Goal: Task Accomplishment & Management: Use online tool/utility

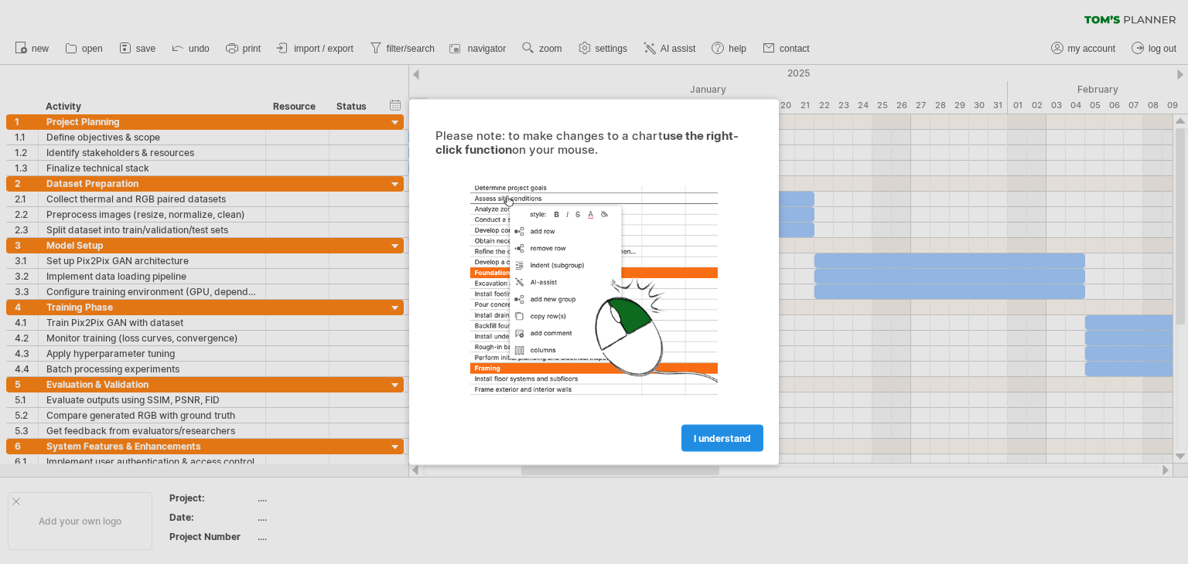
click at [711, 447] on link "I understand" at bounding box center [722, 438] width 82 height 27
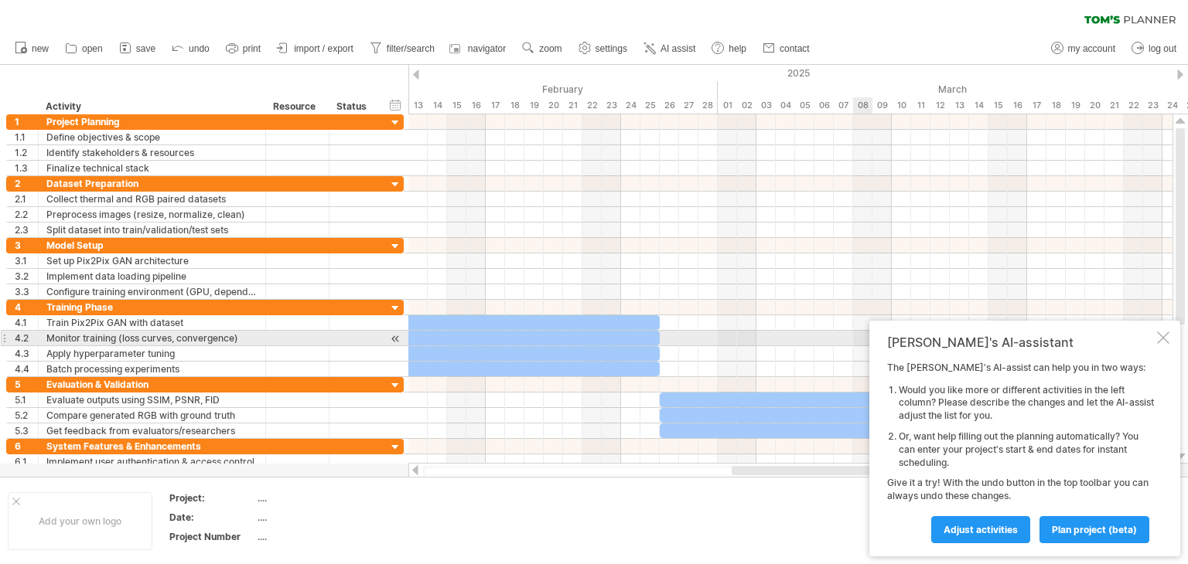
click at [1161, 339] on div at bounding box center [1163, 338] width 12 height 12
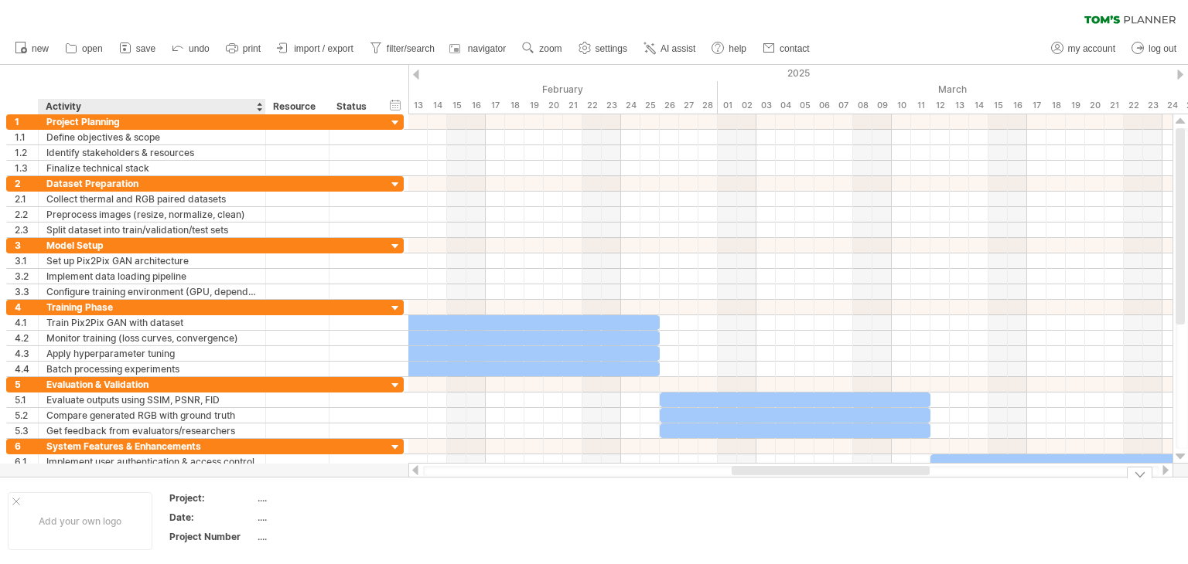
click at [257, 499] on div "...." at bounding box center [322, 498] width 130 height 13
type input "**********"
click at [261, 518] on div "...." at bounding box center [322, 517] width 130 height 13
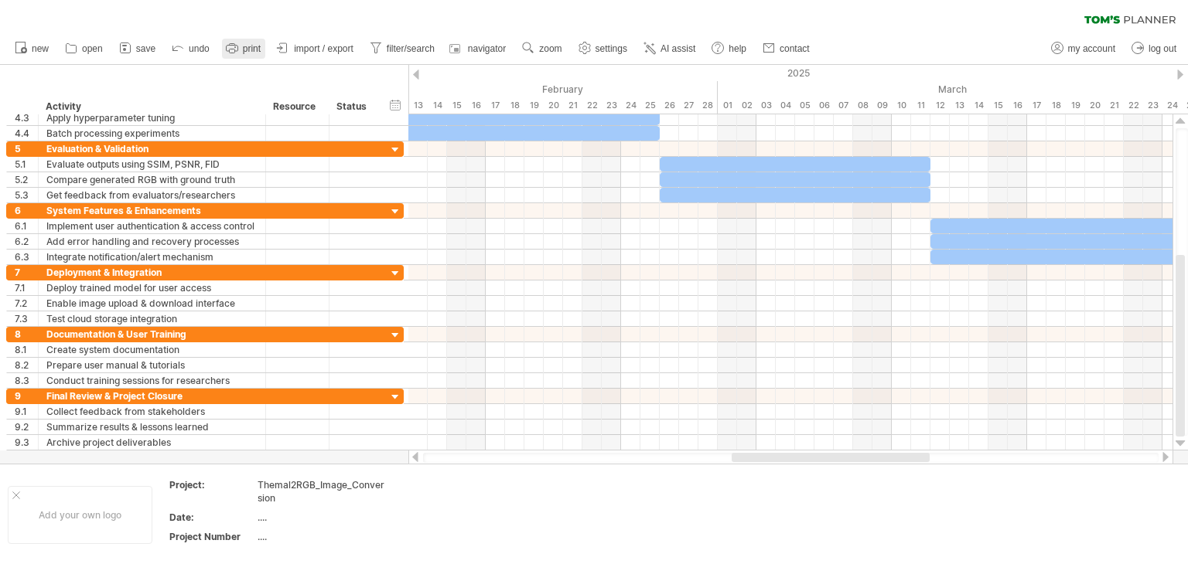
click at [244, 44] on span "print" at bounding box center [252, 48] width 18 height 11
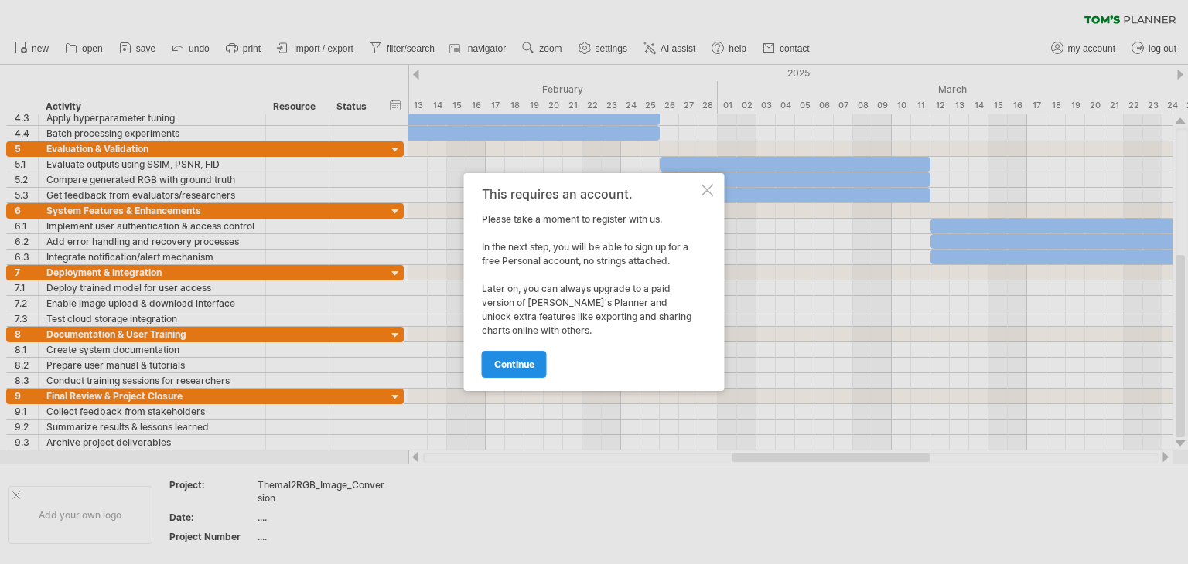
click at [520, 365] on span "continue" at bounding box center [514, 365] width 40 height 12
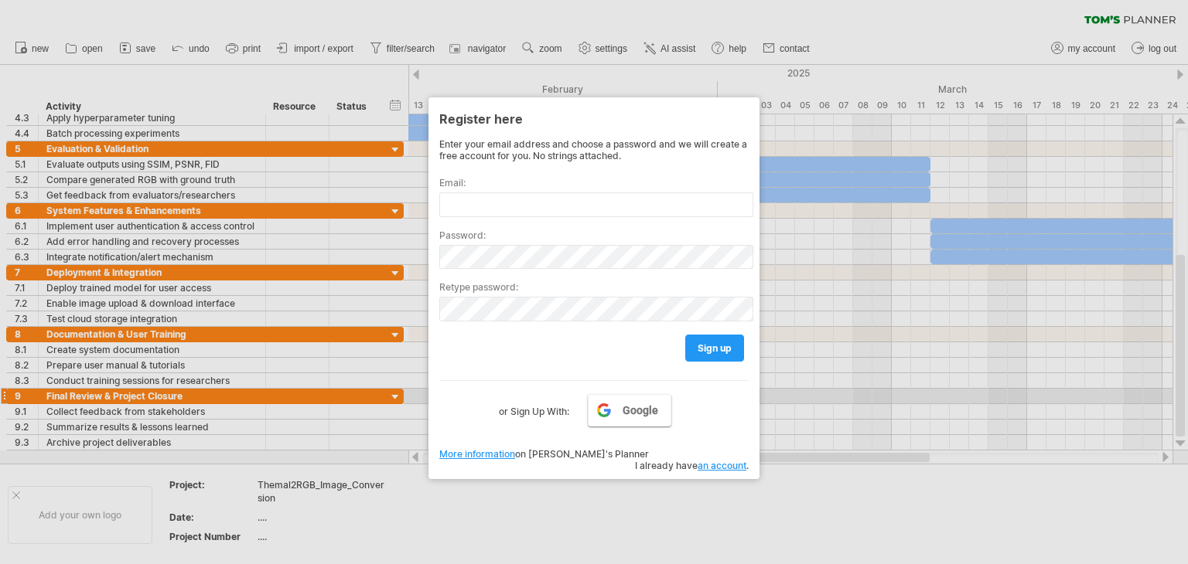
click at [625, 401] on link "Google" at bounding box center [630, 410] width 84 height 32
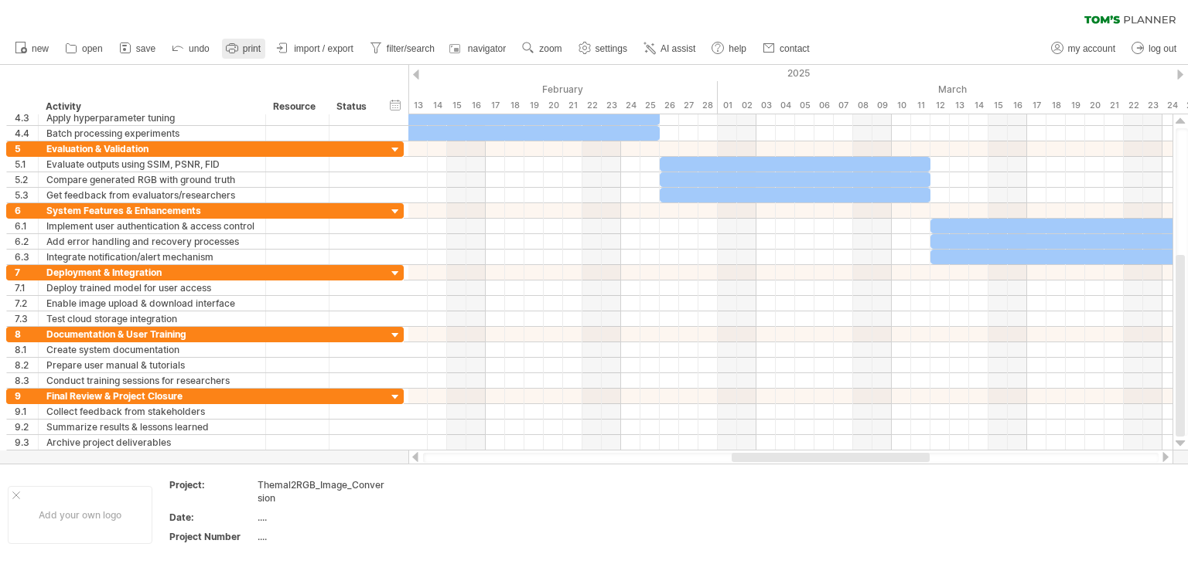
click at [248, 54] on link "print" at bounding box center [243, 49] width 43 height 20
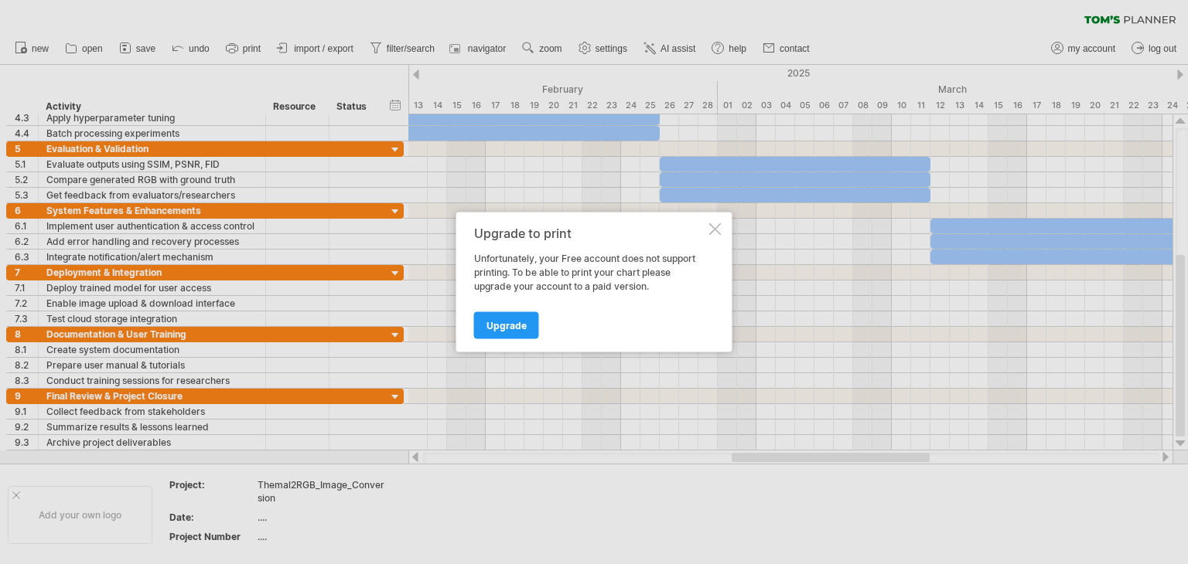
click at [707, 230] on div "Upgrade to print Unfortunately, your Free account does not support printing. To…" at bounding box center [594, 283] width 276 height 140
click at [714, 227] on div at bounding box center [715, 229] width 12 height 12
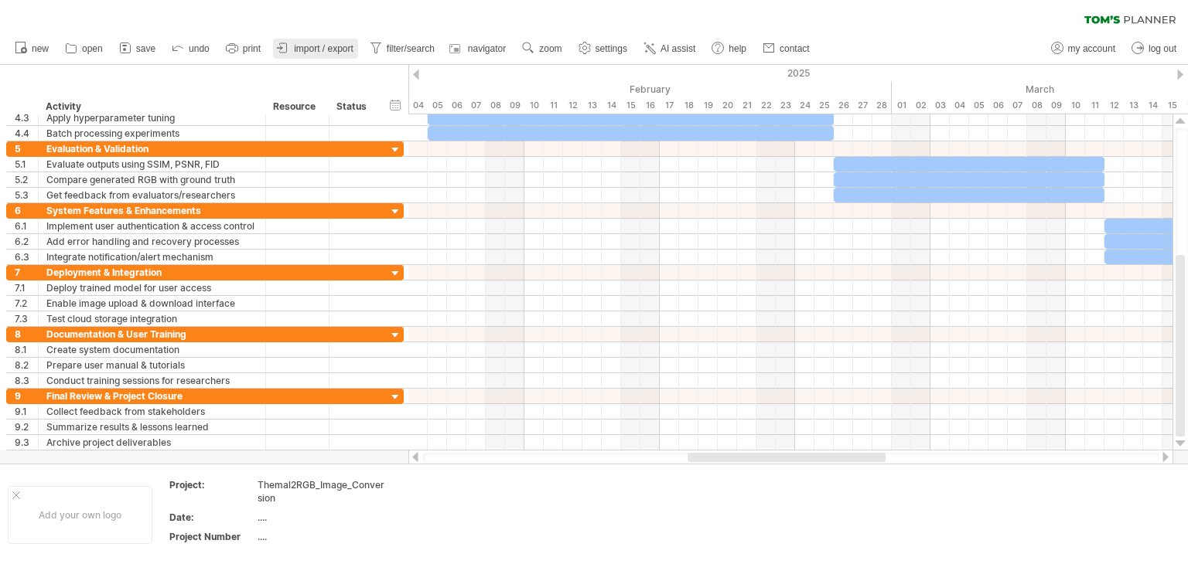
click at [323, 48] on span "import / export" at bounding box center [324, 48] width 60 height 11
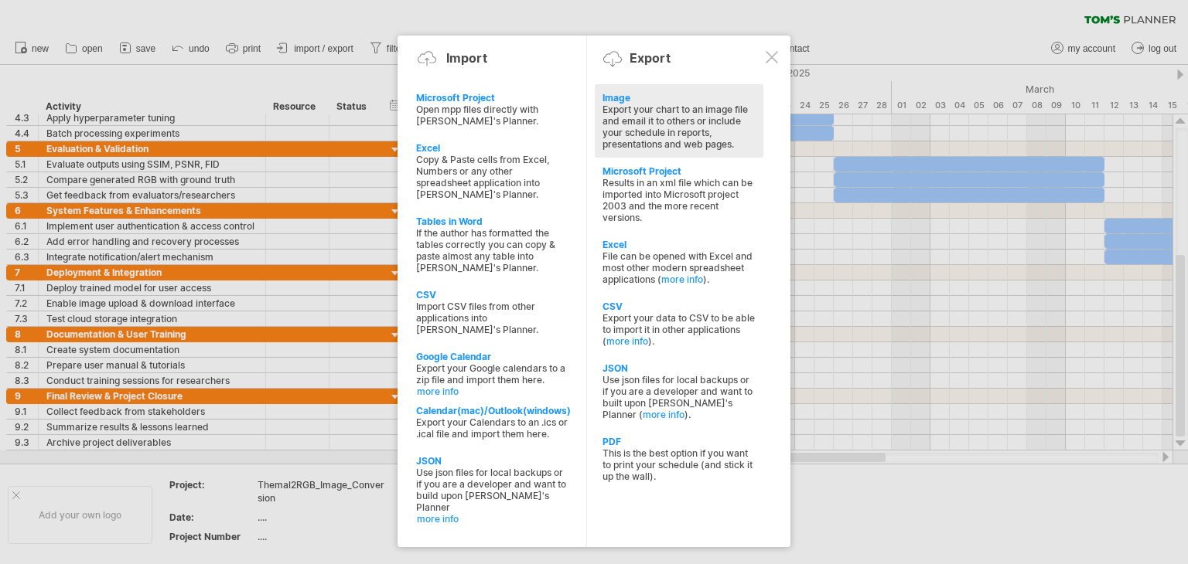
click at [694, 124] on div "Export your chart to an image file and email it to others or include your sched…" at bounding box center [678, 127] width 153 height 46
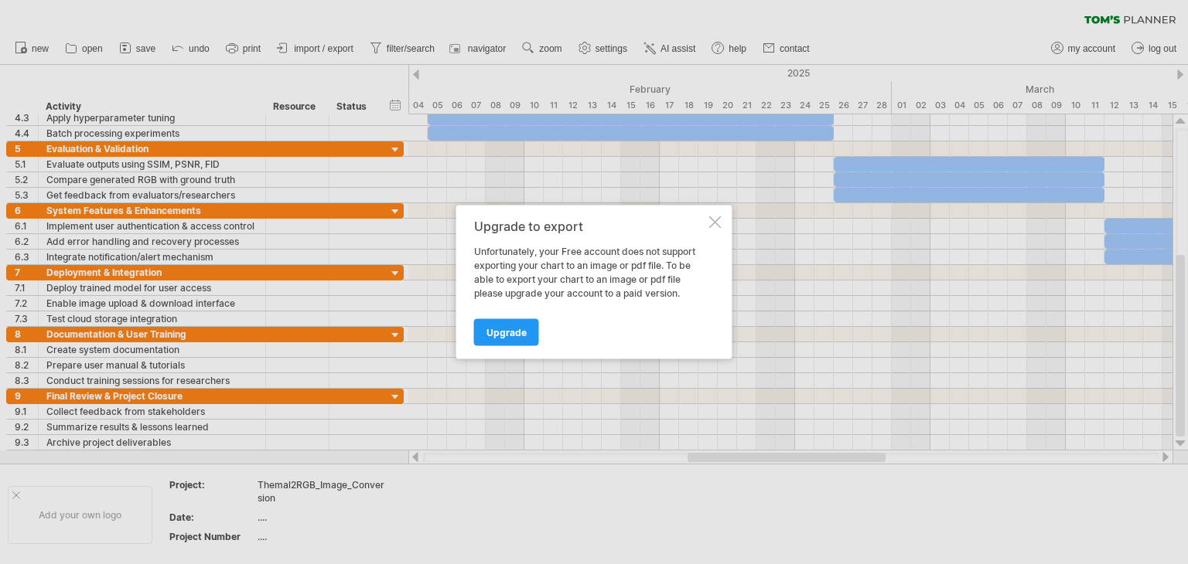
click at [718, 227] on div at bounding box center [715, 222] width 12 height 12
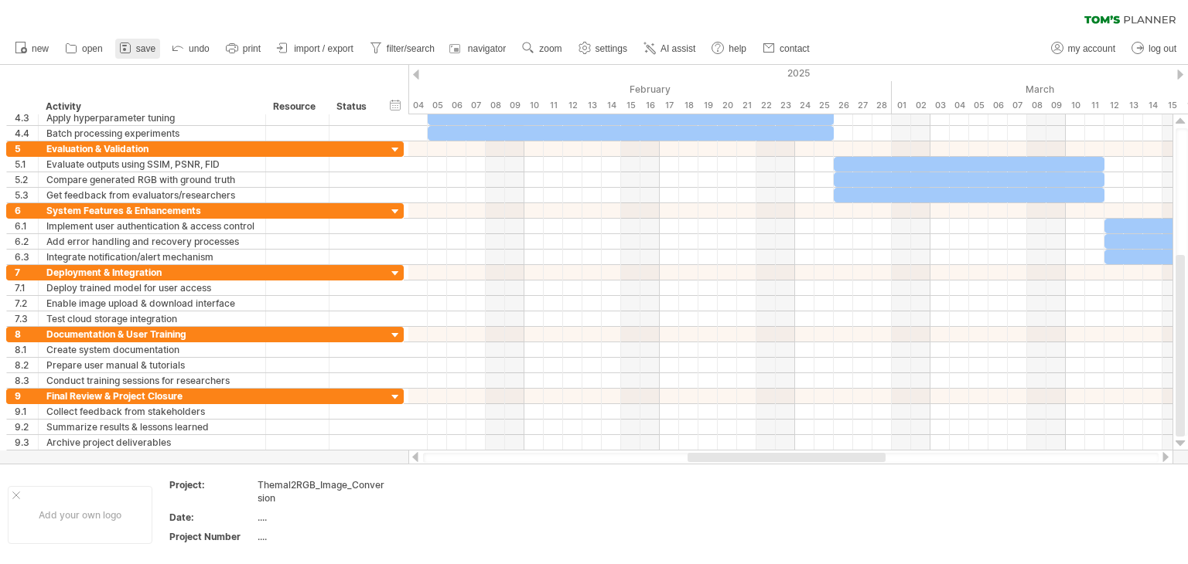
click at [145, 49] on span "save" at bounding box center [145, 48] width 19 height 11
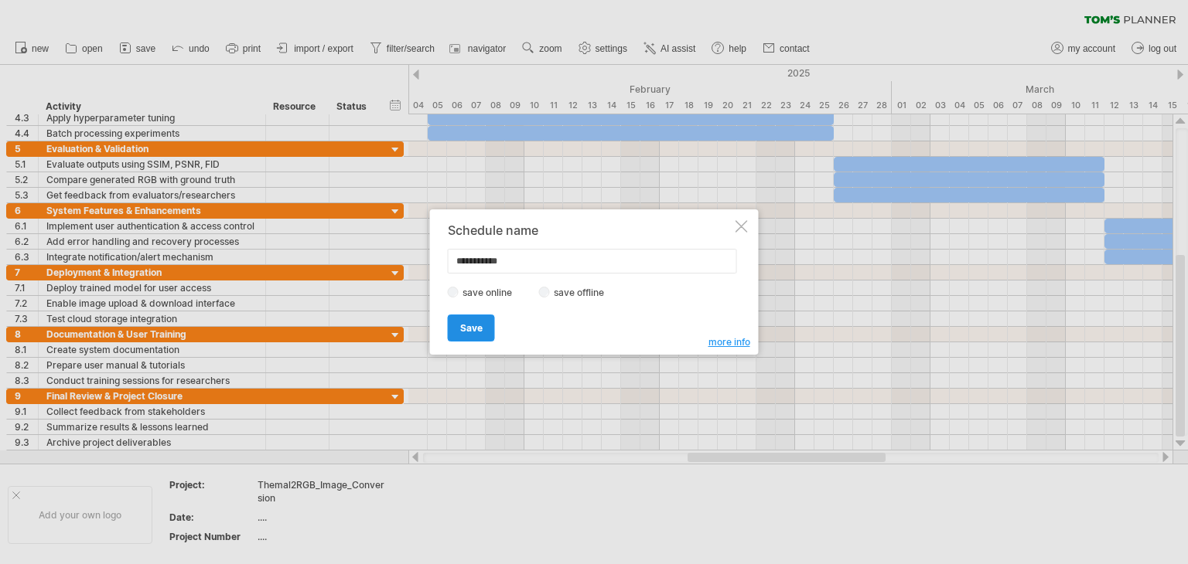
click at [489, 319] on link "Save" at bounding box center [471, 328] width 47 height 27
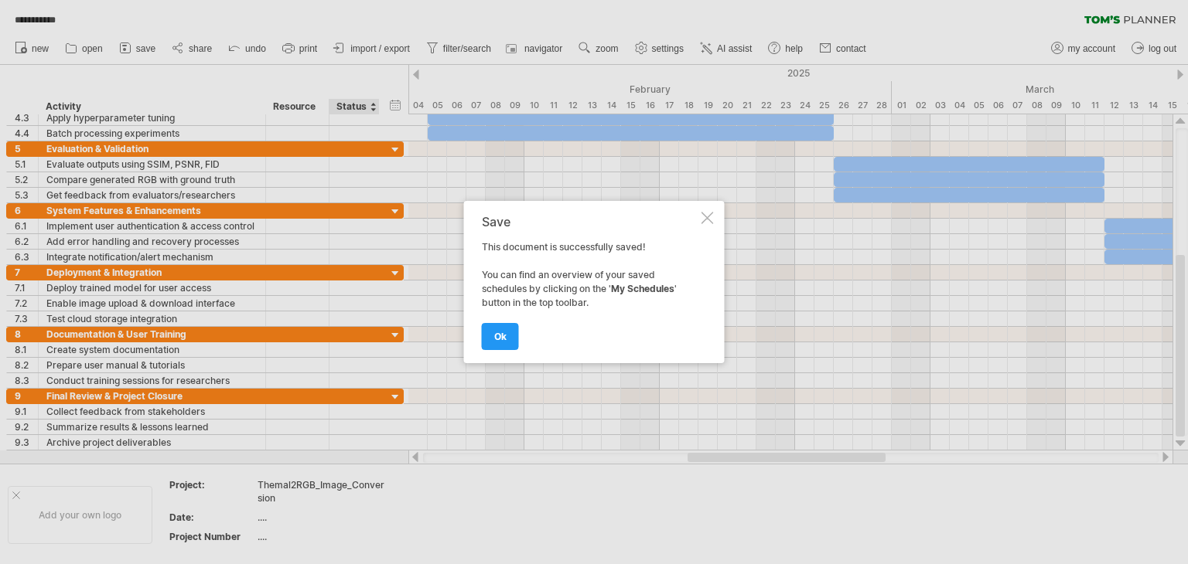
click at [702, 223] on div at bounding box center [707, 218] width 12 height 12
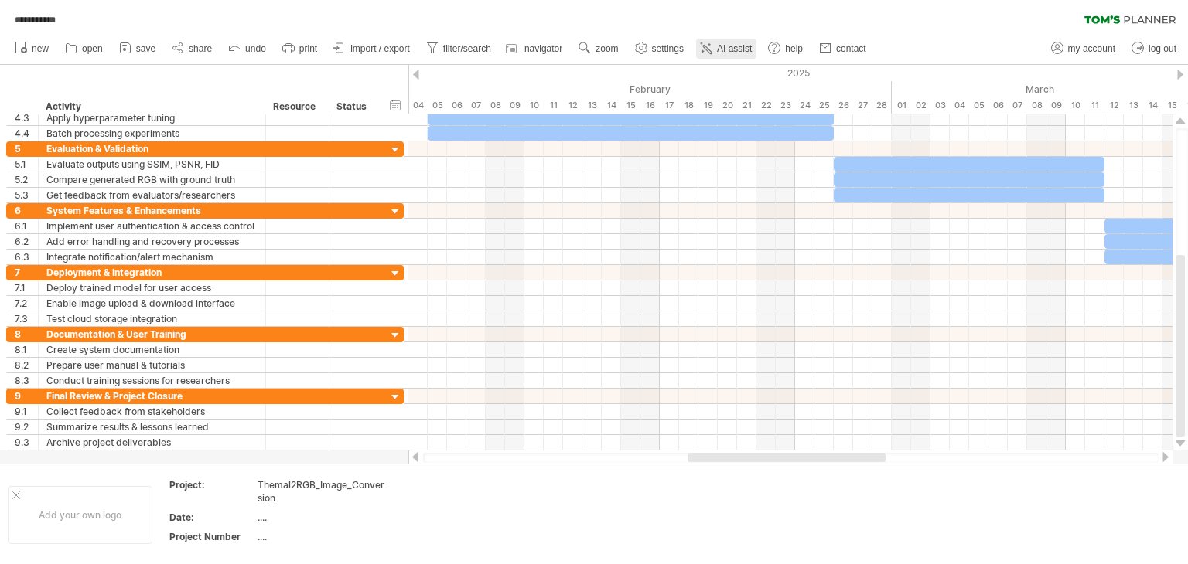
click at [727, 47] on span "AI assist" at bounding box center [734, 48] width 35 height 11
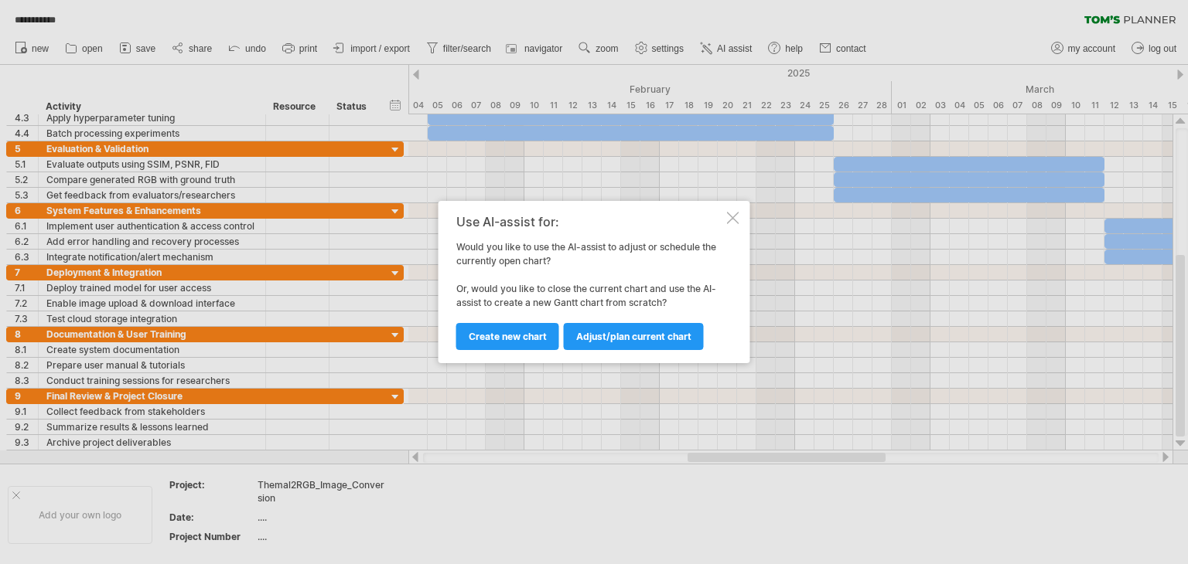
click at [728, 227] on div "Use AI-assist for: Would you like to use the AI-assist to adjust or schedule th…" at bounding box center [594, 282] width 312 height 162
click at [485, 338] on span "Create new chart" at bounding box center [508, 337] width 78 height 12
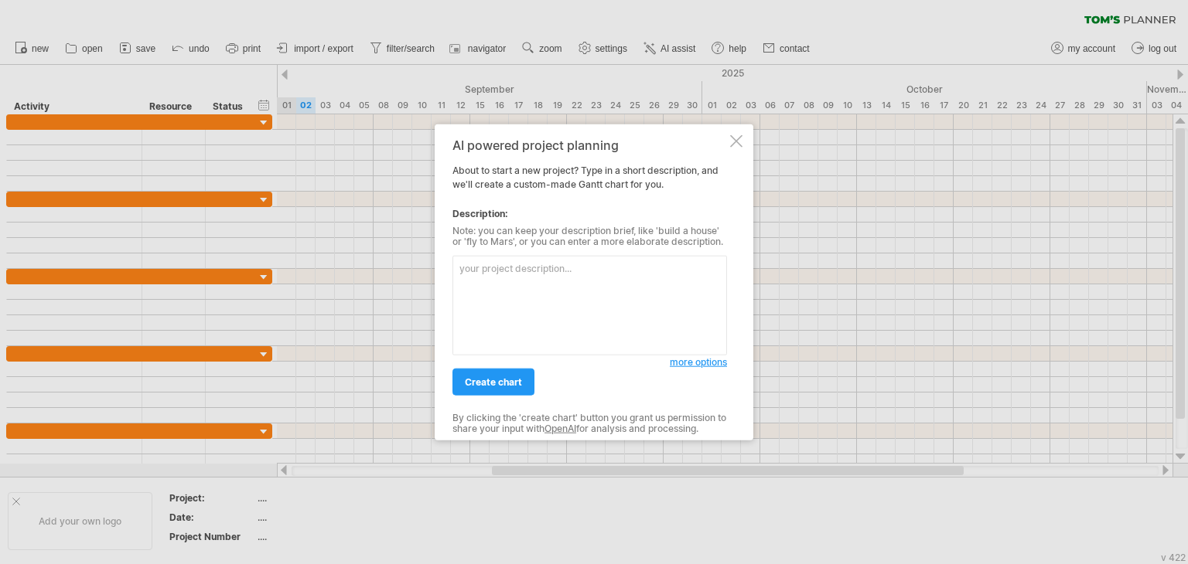
click at [729, 141] on div "AI powered project planning About to start a new project? Type in a short descr…" at bounding box center [594, 282] width 319 height 316
click at [624, 281] on textarea at bounding box center [589, 306] width 274 height 100
paste textarea "Loremi d Sitam Conse adi eli seddoei “Tempori-ut-LAB Etdol Magnaaliqu enima Min…"
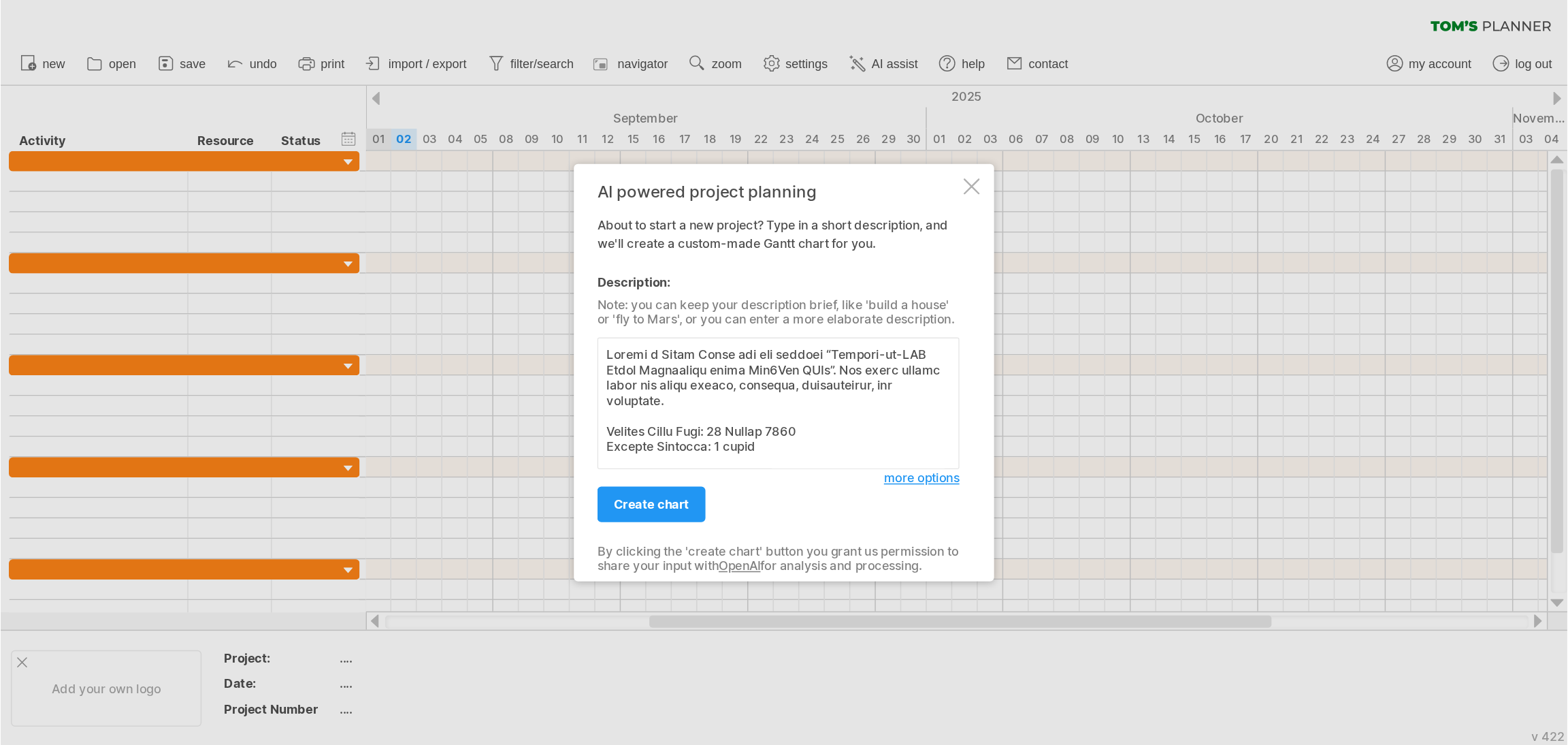
scroll to position [809, 0]
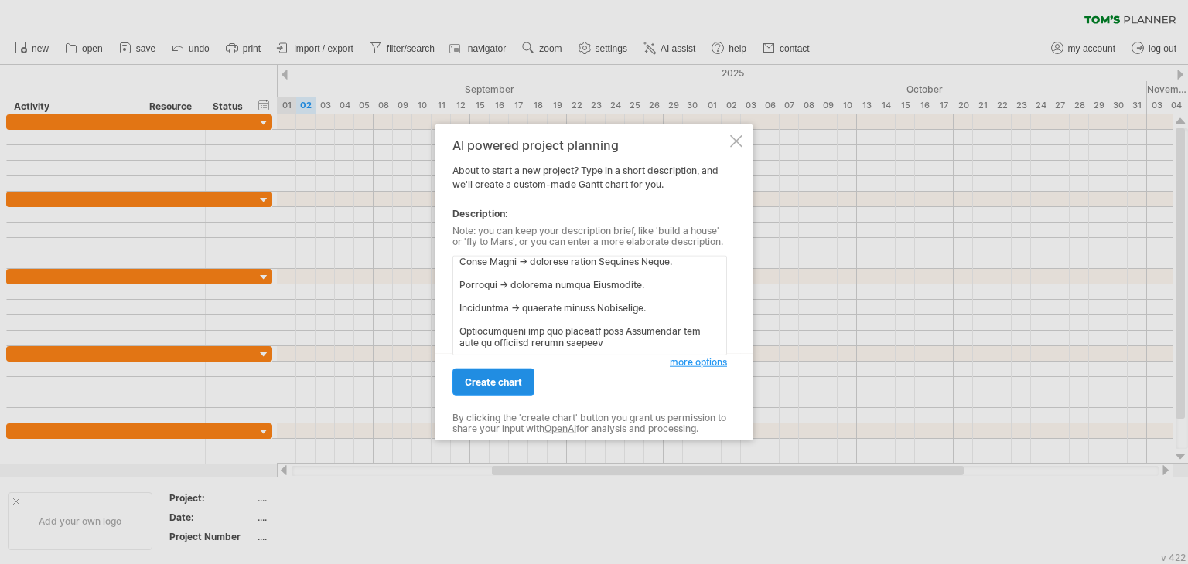
type textarea "Loremi d Sitam Conse adi eli seddoei “Tempori-ut-LAB Etdol Magnaaliqu enima Min…"
click at [490, 378] on span "create chart" at bounding box center [493, 383] width 57 height 12
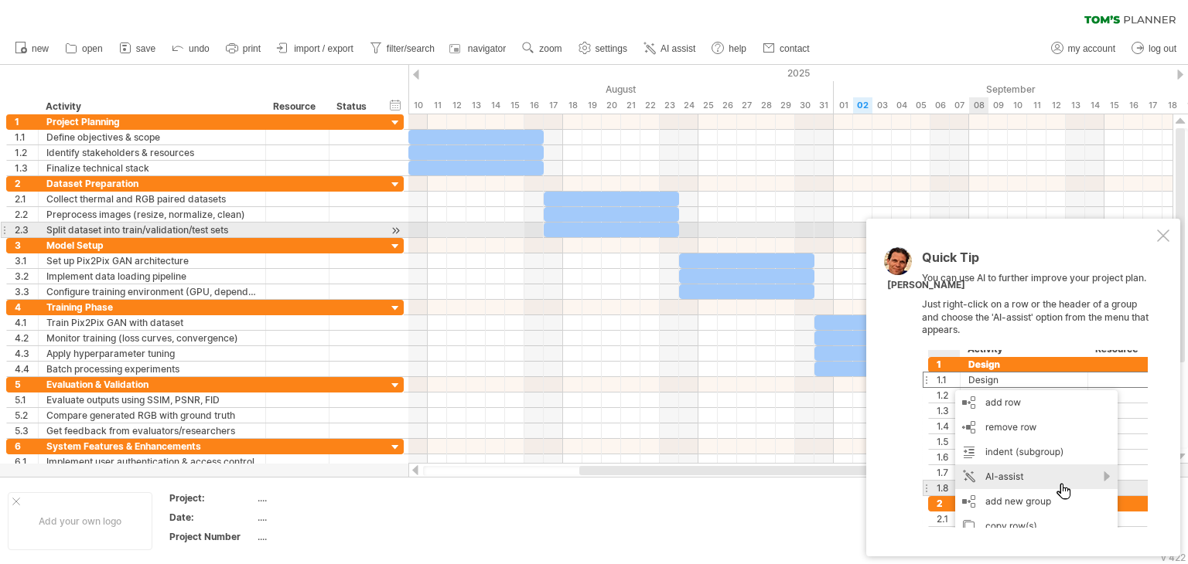
click at [1174, 231] on div "Quick Tip You can use AI to further improve your project plan. Just right-click…" at bounding box center [1023, 388] width 314 height 338
click at [1164, 235] on div at bounding box center [1163, 236] width 12 height 12
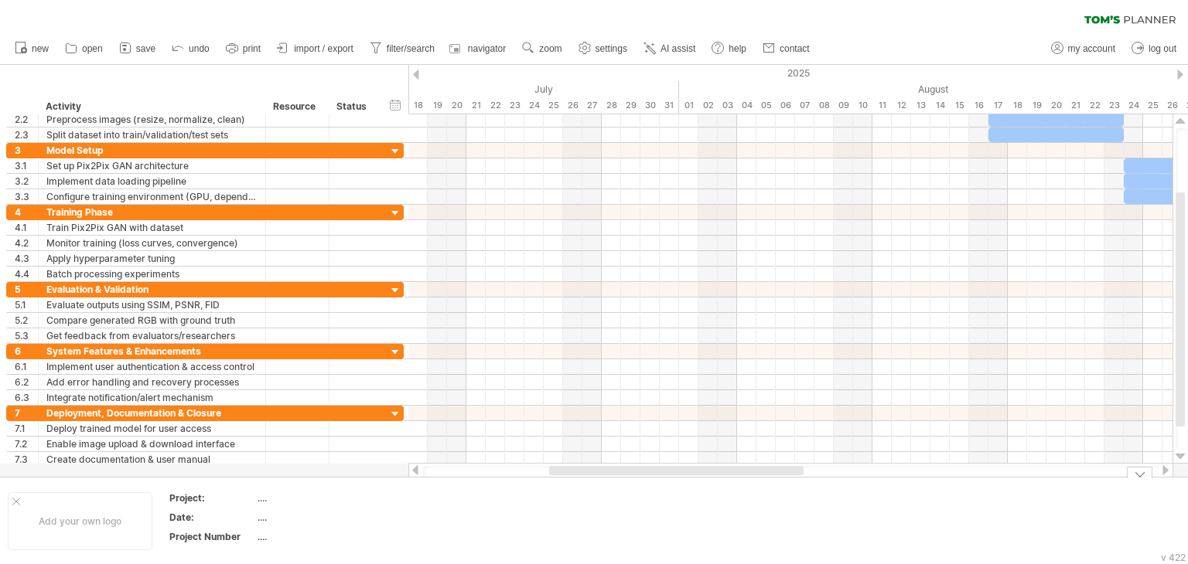
click at [1141, 474] on div at bounding box center [1140, 473] width 26 height 12
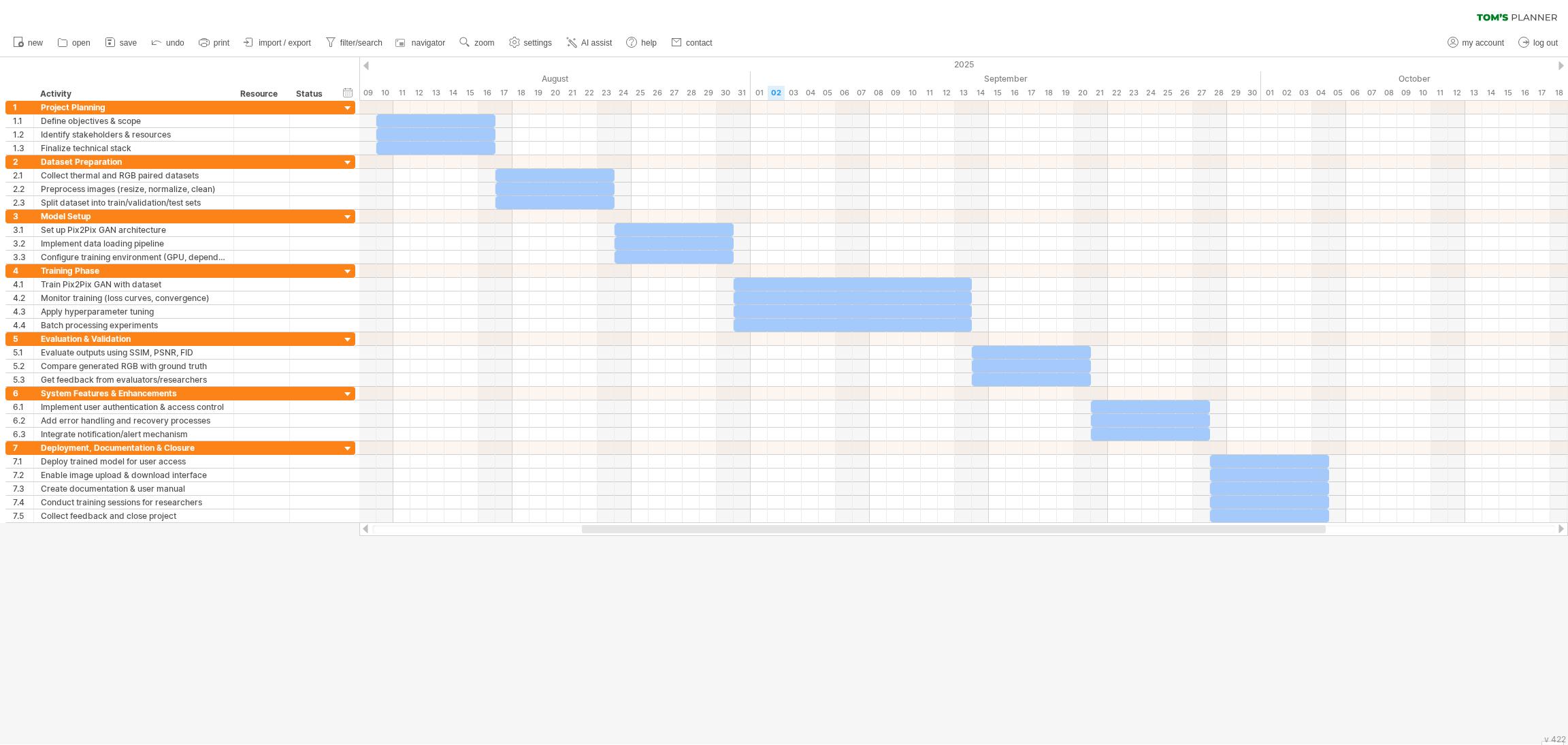
click at [374, 497] on div at bounding box center [784, 401] width 1568 height 687
